Goal: Transaction & Acquisition: Purchase product/service

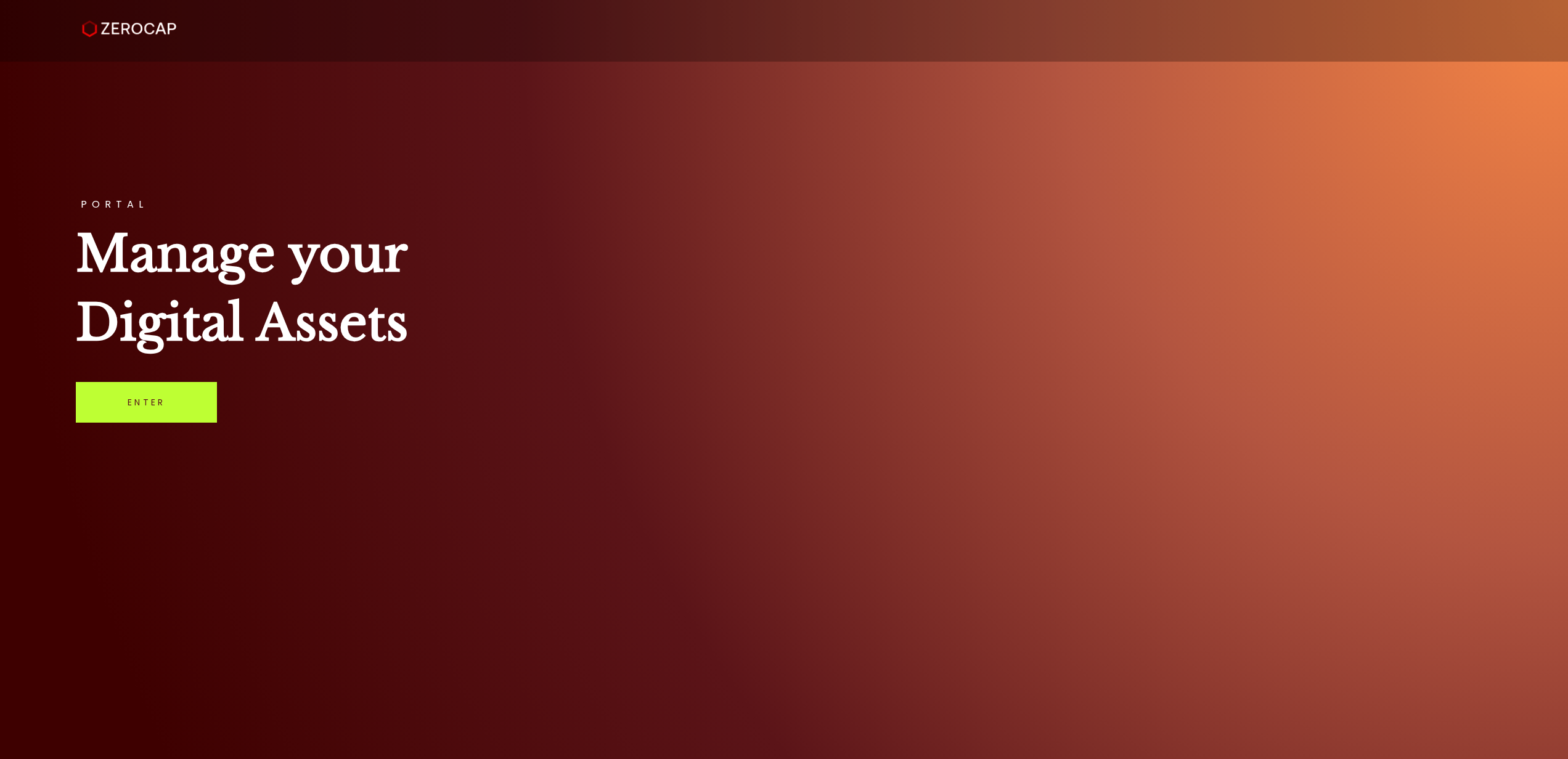
click at [178, 397] on link "Enter" at bounding box center [146, 402] width 141 height 40
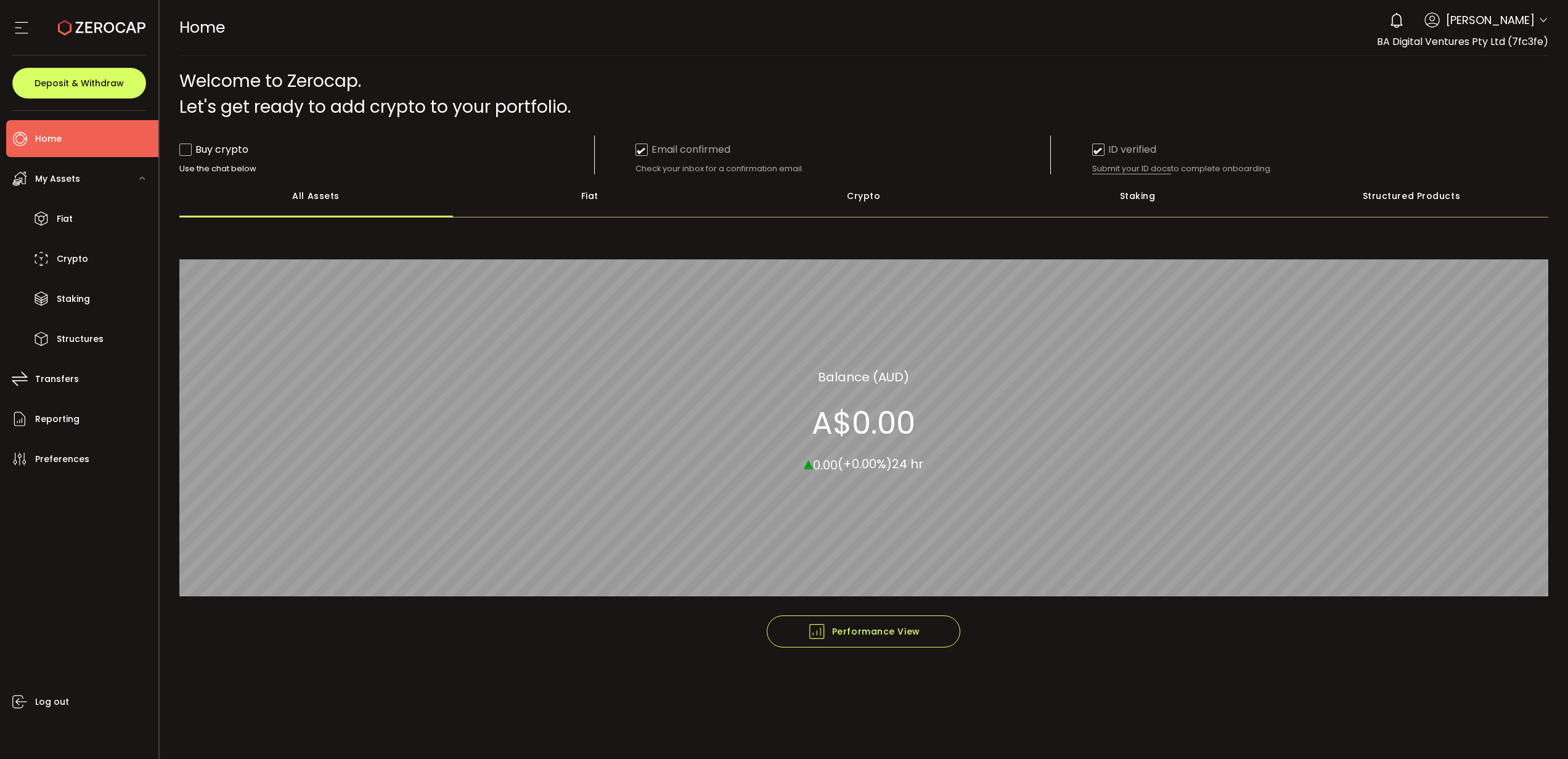
click at [72, 180] on span "My Assets" at bounding box center [58, 178] width 45 height 18
click at [65, 254] on span "Crypto" at bounding box center [72, 259] width 32 height 18
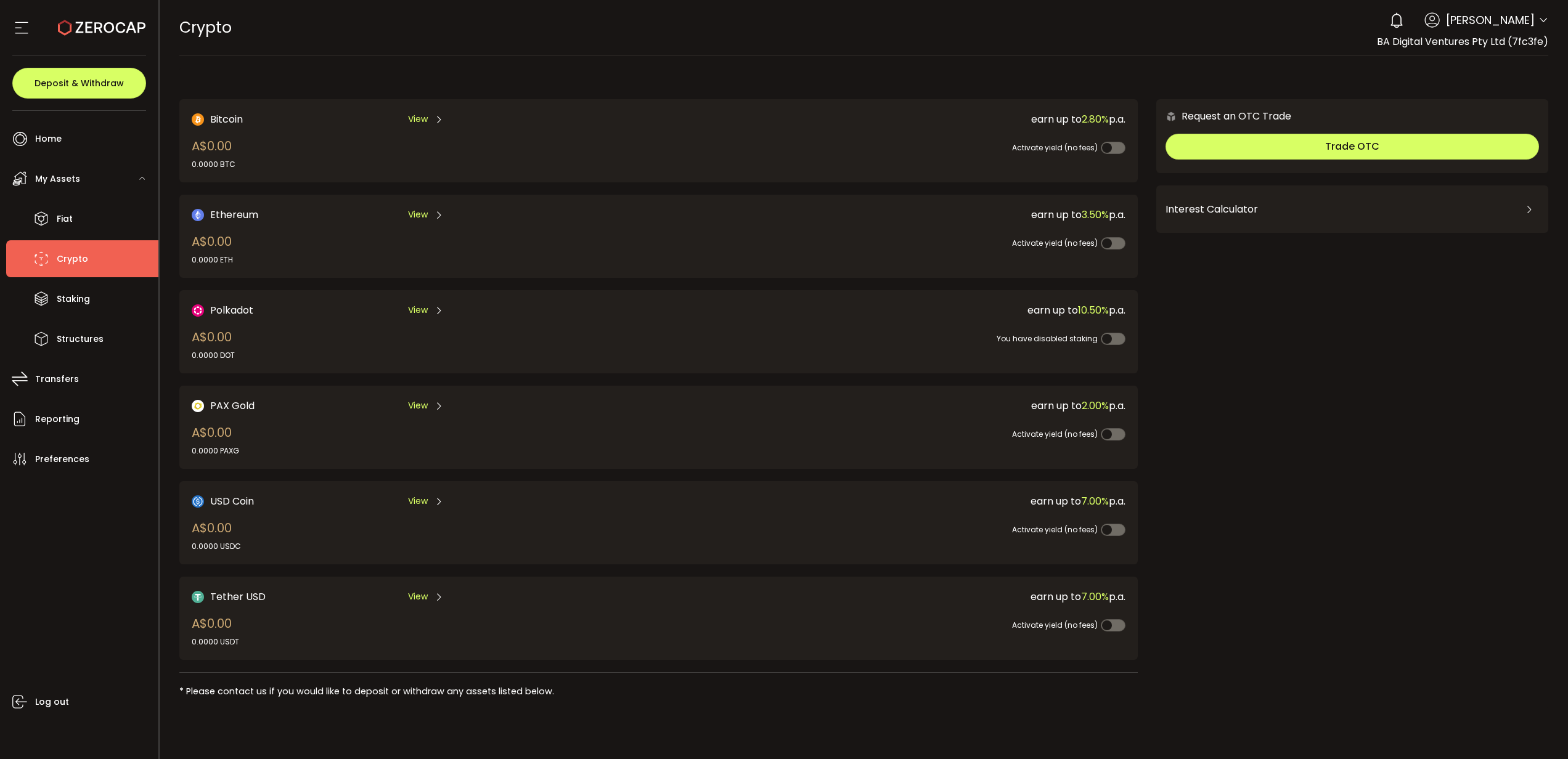
click at [425, 592] on span "View" at bounding box center [417, 596] width 20 height 12
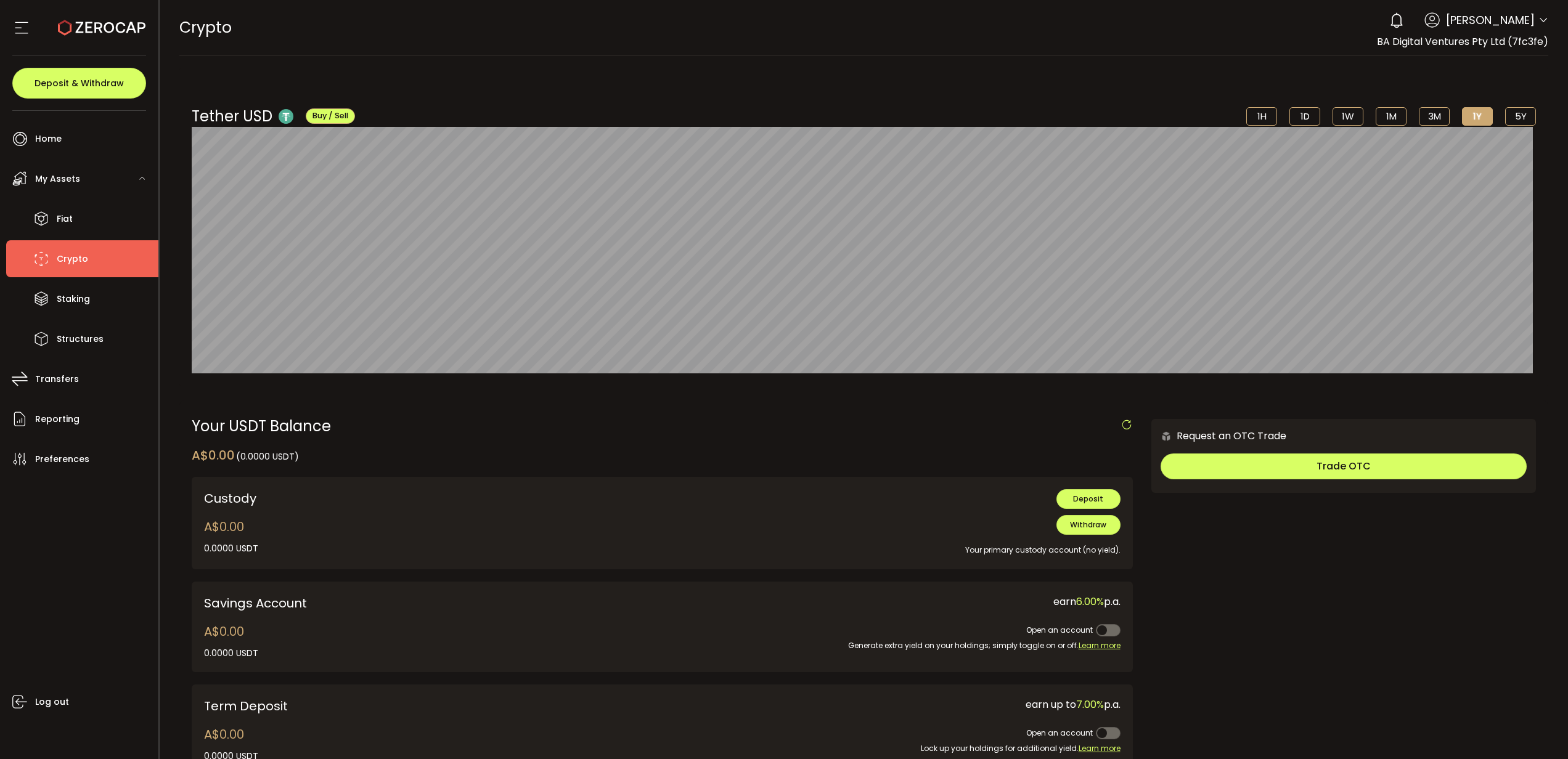
click at [322, 114] on span "Buy / Sell" at bounding box center [330, 115] width 36 height 11
click at [61, 135] on li "Home" at bounding box center [82, 138] width 153 height 37
